Goal: Communication & Community: Answer question/provide support

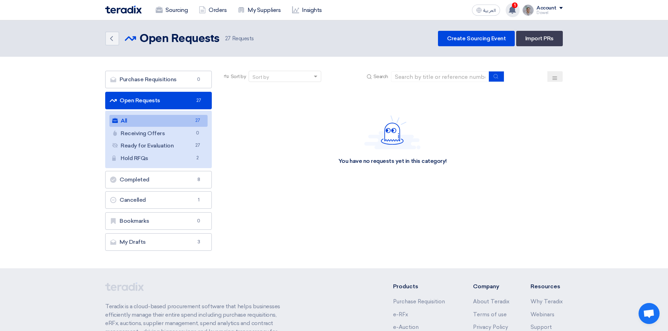
click at [514, 8] on use at bounding box center [511, 10] width 7 height 8
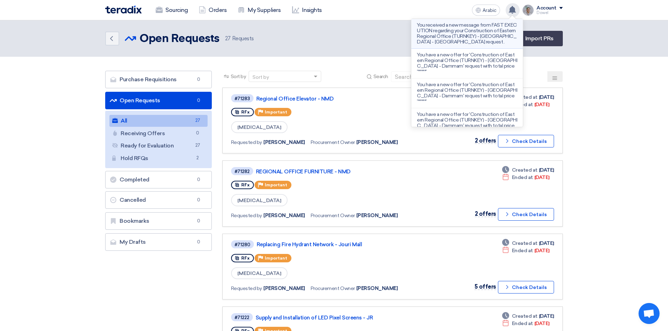
click at [464, 25] on font "You received a new message from FAST EXECUTION regarding your Construction of E…" at bounding box center [467, 33] width 100 height 23
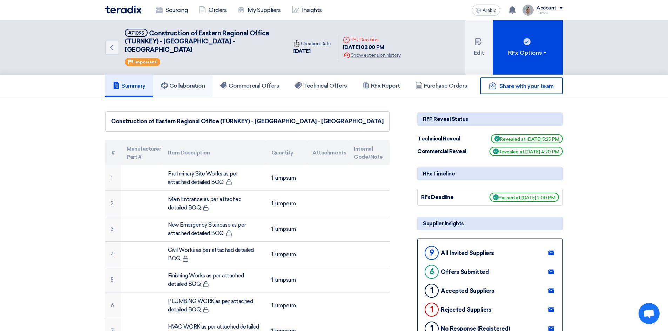
drag, startPoint x: 182, startPoint y: 80, endPoint x: 178, endPoint y: 86, distance: 7.6
click at [182, 82] on font "Collaboration" at bounding box center [187, 85] width 36 height 7
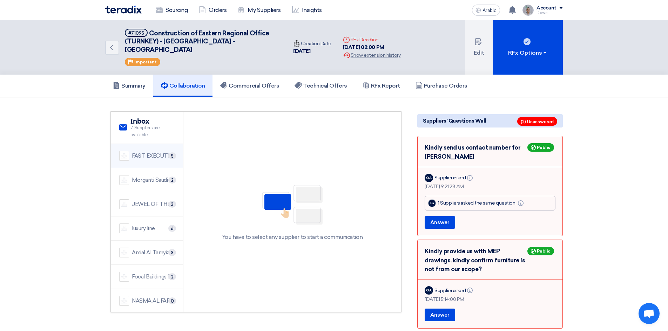
click at [148, 153] on font "FAST EXECUTION" at bounding box center [154, 156] width 45 height 6
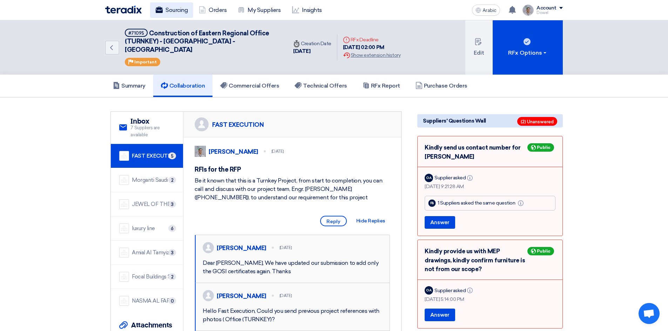
click at [172, 10] on font "Sourcing" at bounding box center [176, 10] width 22 height 7
